Goal: Book appointment/travel/reservation

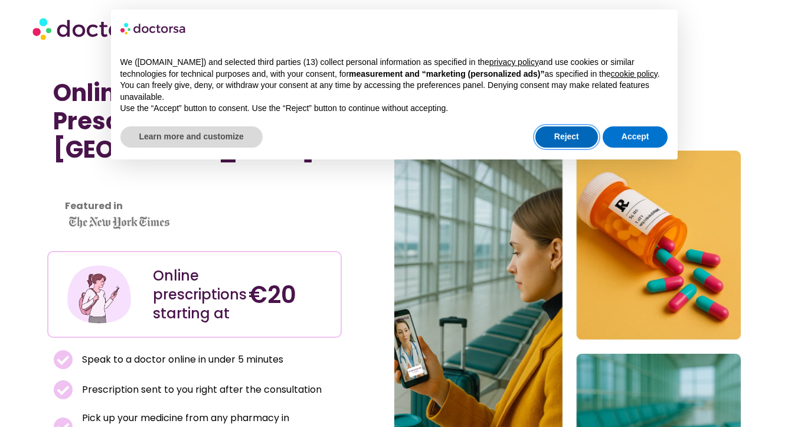
click at [568, 148] on button "Reject" at bounding box center [567, 136] width 63 height 21
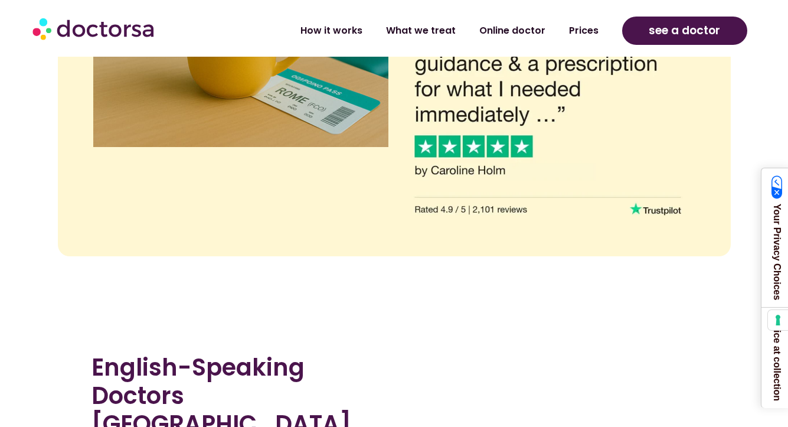
scroll to position [2278, 0]
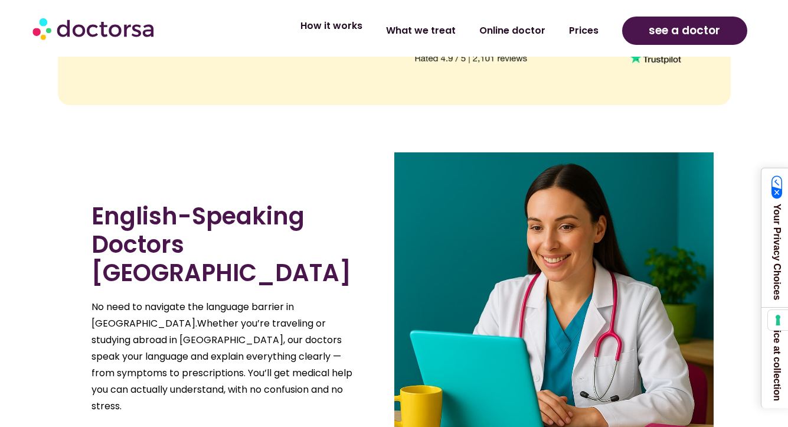
click at [351, 25] on link "How it works" at bounding box center [332, 25] width 86 height 27
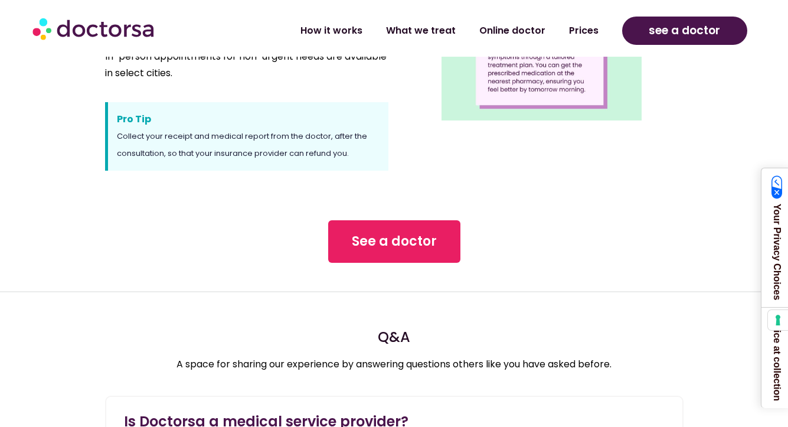
scroll to position [1047, 0]
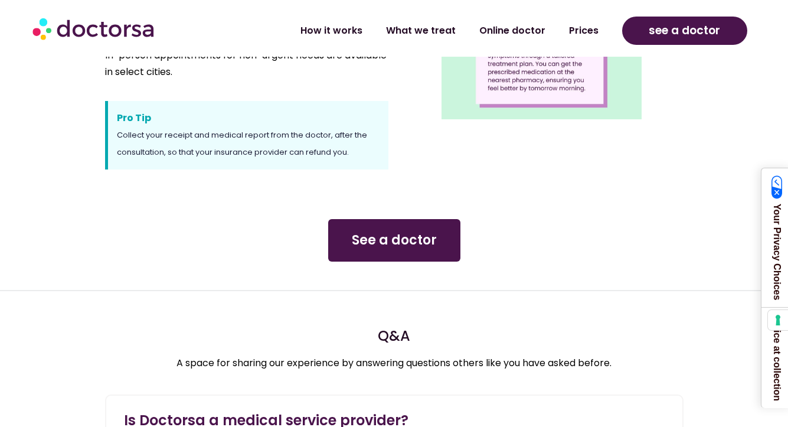
click at [401, 238] on span "See a doctor" at bounding box center [394, 240] width 85 height 19
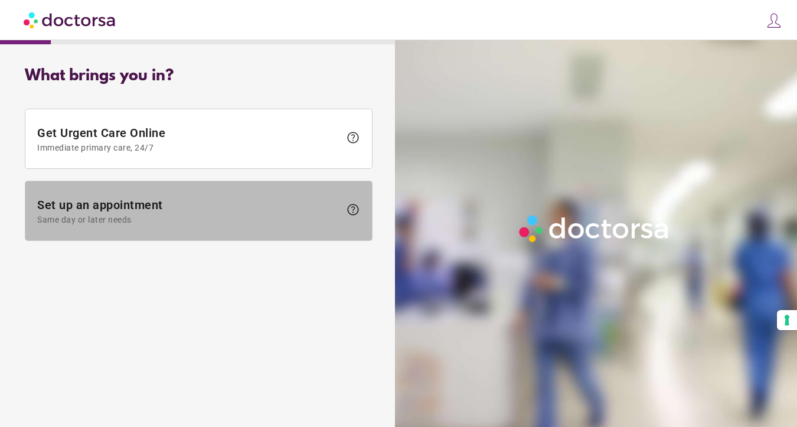
click at [234, 208] on span "Set up an appointment Same day or later needs" at bounding box center [188, 211] width 303 height 27
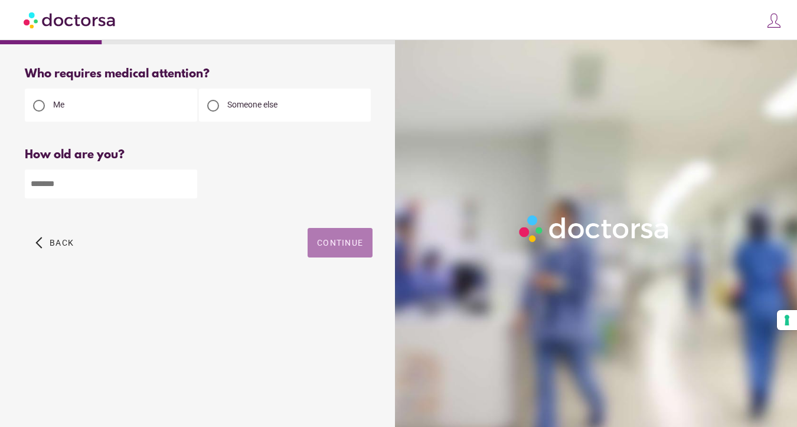
click at [341, 244] on span "Continue" at bounding box center [340, 242] width 46 height 9
